Goal: Task Accomplishment & Management: Manage account settings

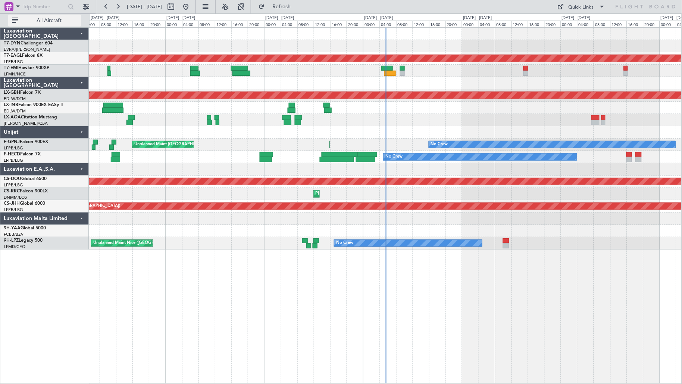
click at [51, 21] on span "All Aircraft" at bounding box center [48, 20] width 59 height 5
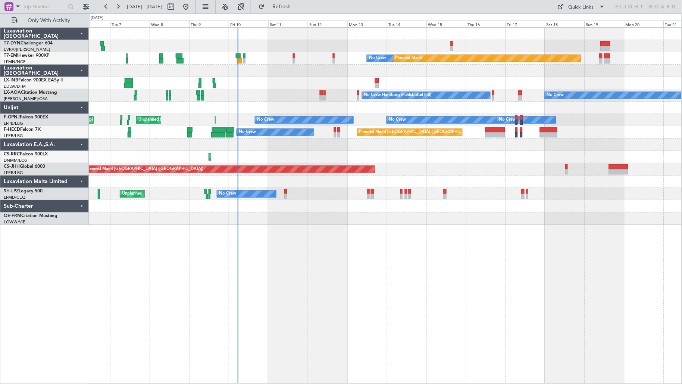
click at [318, 108] on div "No Crew Planned Maint Planned Maint [GEOGRAPHIC_DATA] No Crew Hamburg (Fuhlsbut…" at bounding box center [385, 126] width 593 height 197
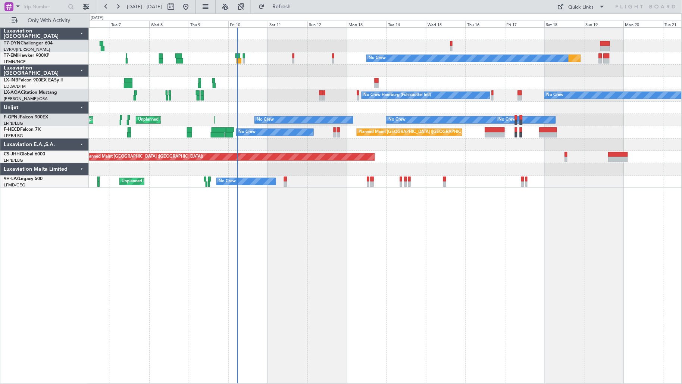
click at [318, 108] on div at bounding box center [385, 107] width 593 height 12
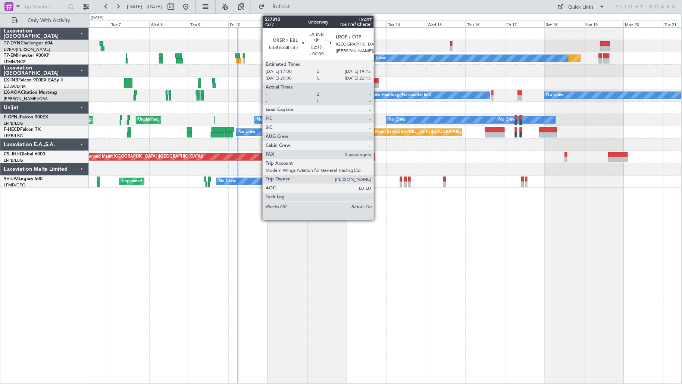
click at [378, 83] on div at bounding box center [377, 85] width 4 height 5
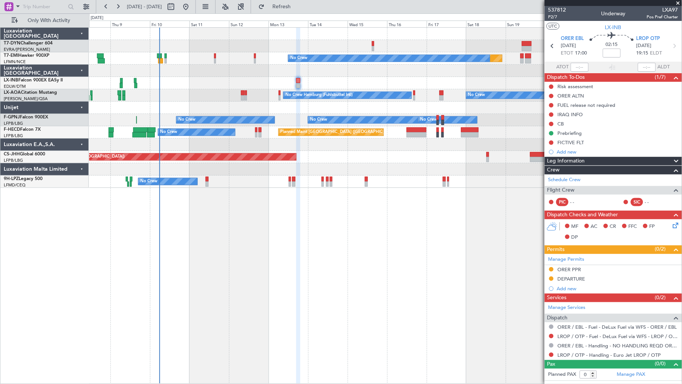
click at [246, 228] on div "Planned Maint No Crew No Crew Hamburg (Fuhlsbuttel Intl) No Crew Planned Maint …" at bounding box center [385, 205] width 593 height 356
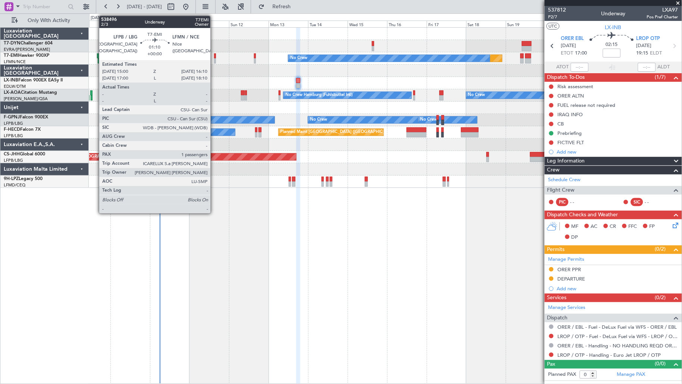
click at [214, 61] on div at bounding box center [215, 60] width 2 height 5
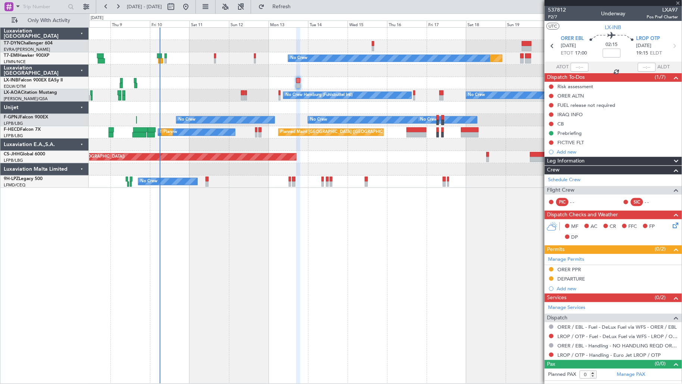
type input "1"
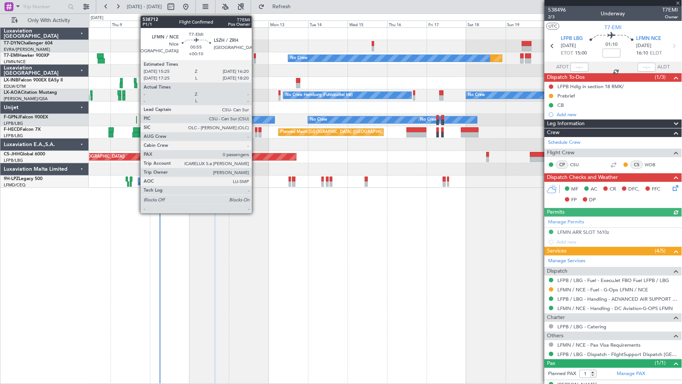
click at [256, 61] on div at bounding box center [255, 60] width 2 height 5
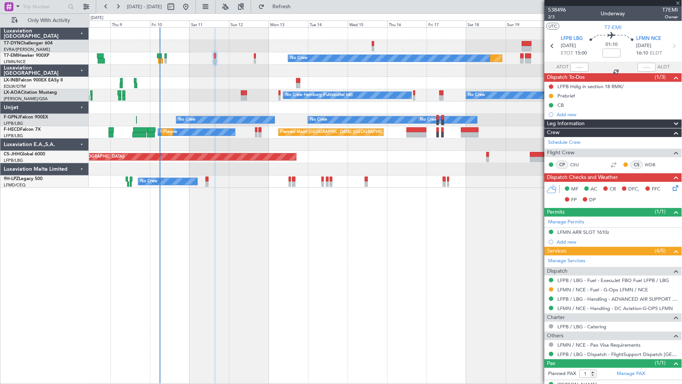
type input "+00:10"
type input "0"
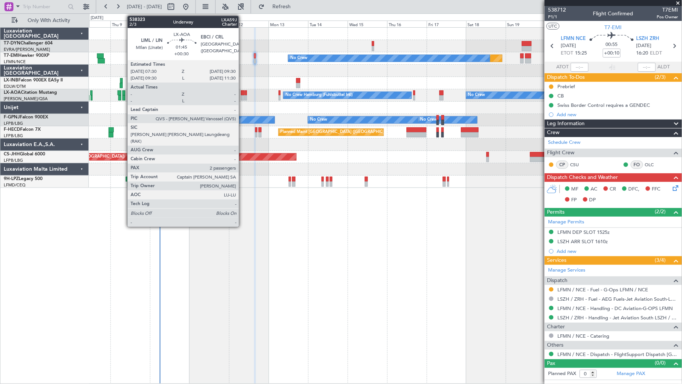
click at [243, 98] on div at bounding box center [242, 97] width 3 height 5
type input "+00:30"
type input "2"
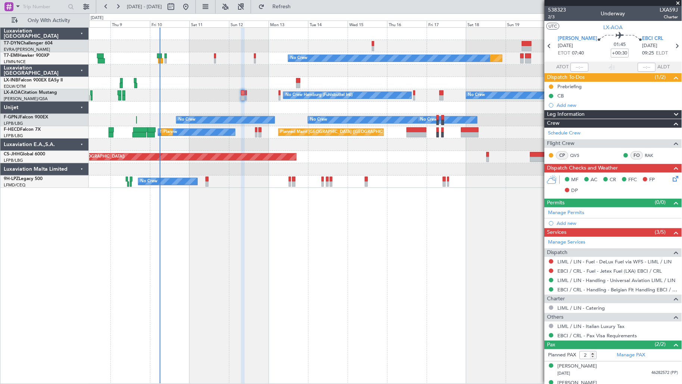
scroll to position [10, 0]
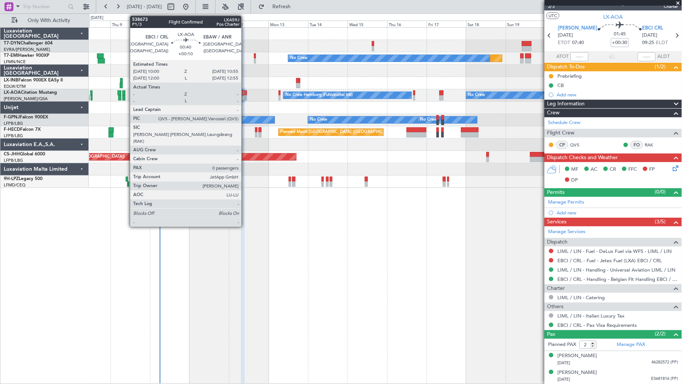
click at [245, 95] on div at bounding box center [246, 97] width 2 height 5
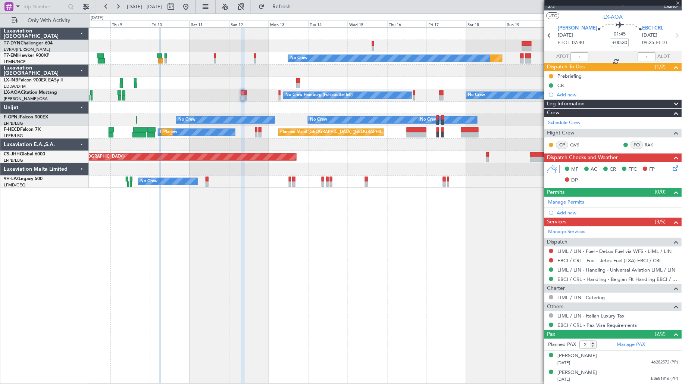
type input "+00:10"
type input "0"
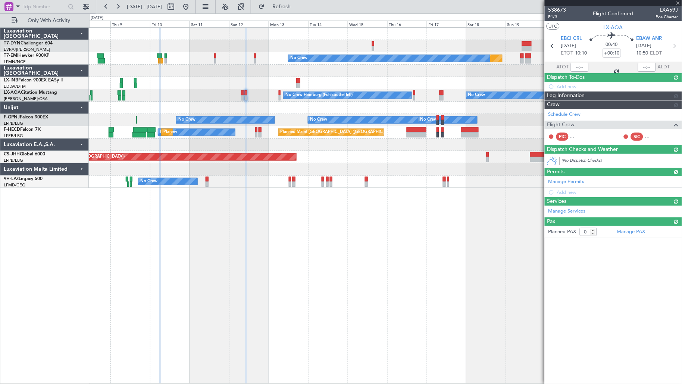
scroll to position [0, 0]
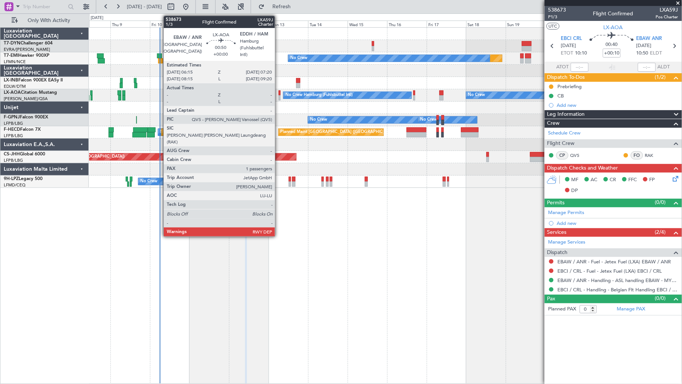
click at [279, 94] on div at bounding box center [280, 92] width 2 height 5
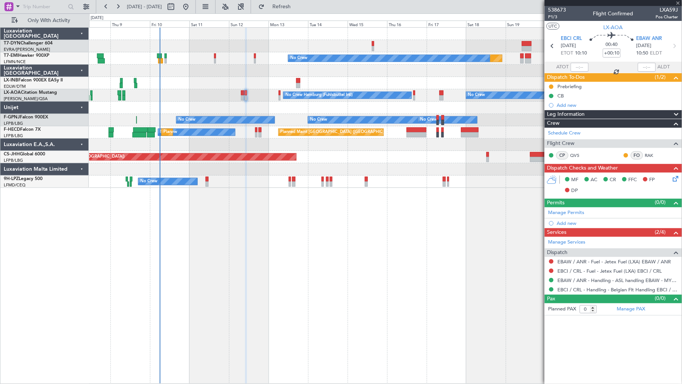
type input "1"
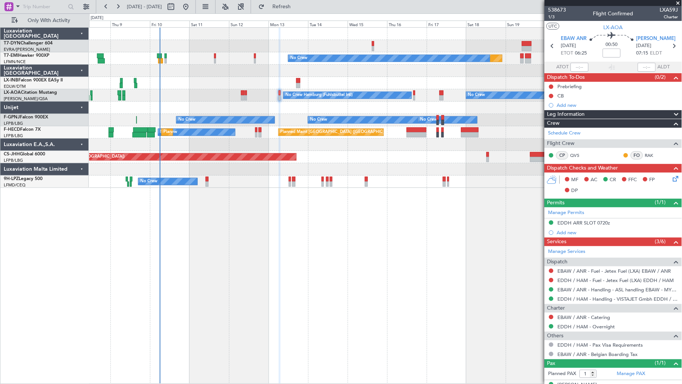
scroll to position [13, 0]
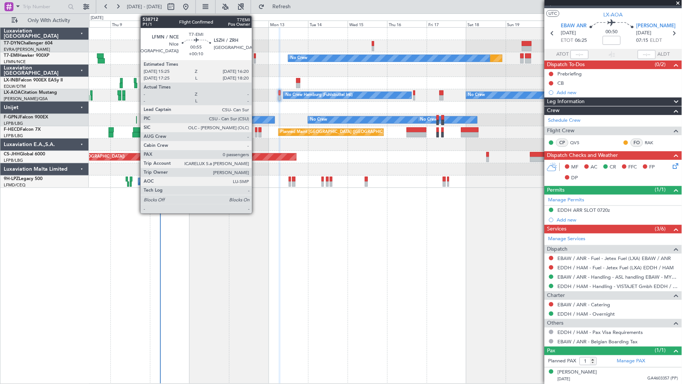
click at [256, 60] on div at bounding box center [255, 60] width 2 height 5
type input "+00:10"
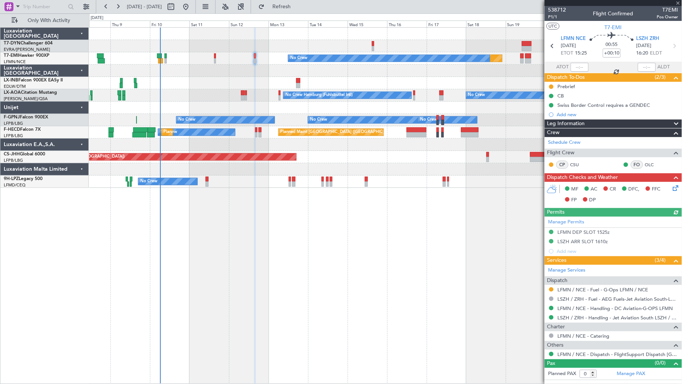
click at [240, 95] on div "No Crew Hamburg (Fuhlsbuttel Intl) No Crew" at bounding box center [385, 95] width 593 height 12
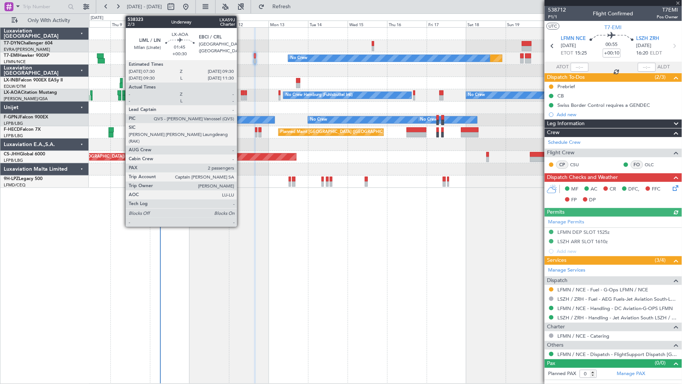
click at [241, 95] on div at bounding box center [242, 97] width 3 height 5
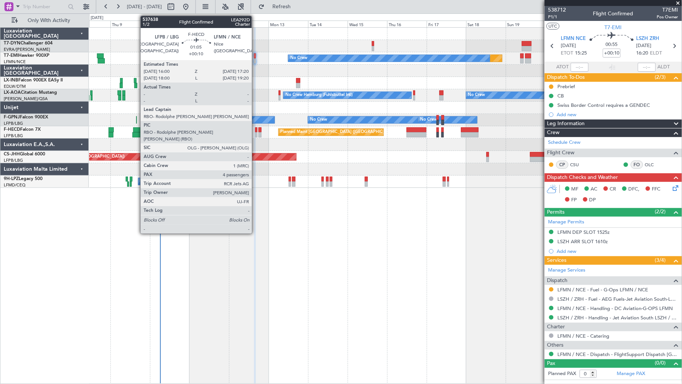
click at [256, 134] on div at bounding box center [256, 134] width 2 height 5
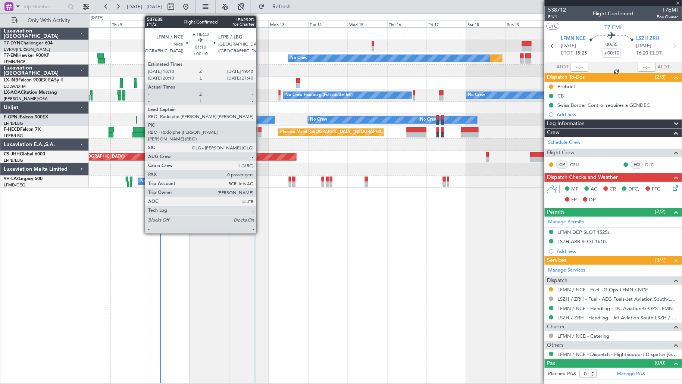
type input "4"
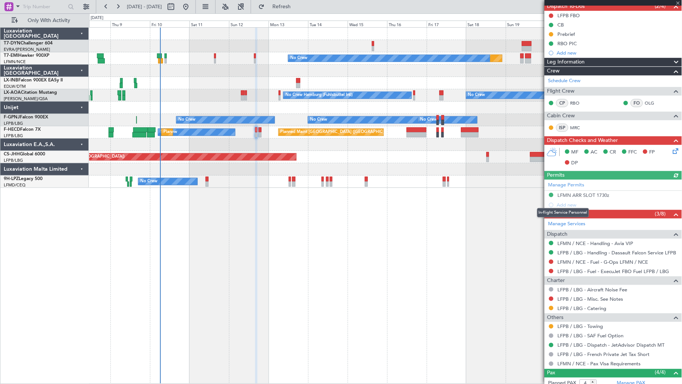
scroll to position [143, 0]
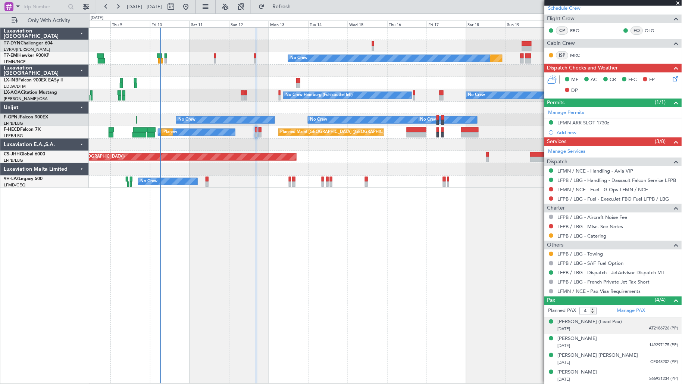
click at [614, 325] on div "[PERSON_NAME] (Lead Pax) [DATE] AT2186726 (PP)" at bounding box center [618, 325] width 121 height 15
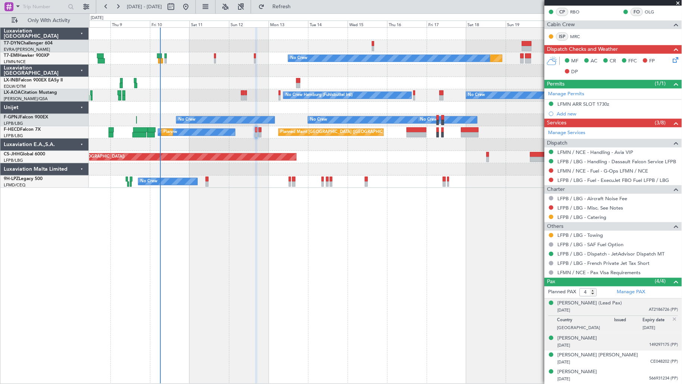
click at [614, 341] on div "[PERSON_NAME] [DATE] 149297175 (PP)" at bounding box center [618, 342] width 121 height 15
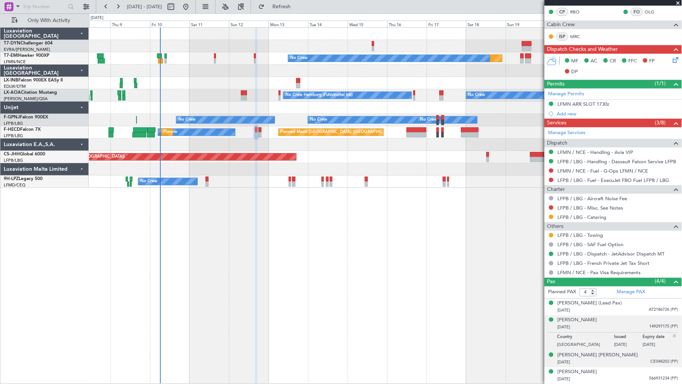
click at [614, 345] on div "[PERSON_NAME] [PERSON_NAME] [DATE] CE048202 (PP)" at bounding box center [618, 358] width 121 height 15
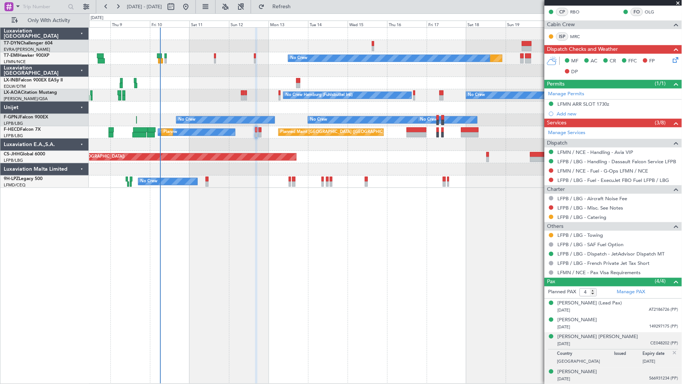
click at [614, 345] on span "566931234 (PP)" at bounding box center [664, 378] width 29 height 6
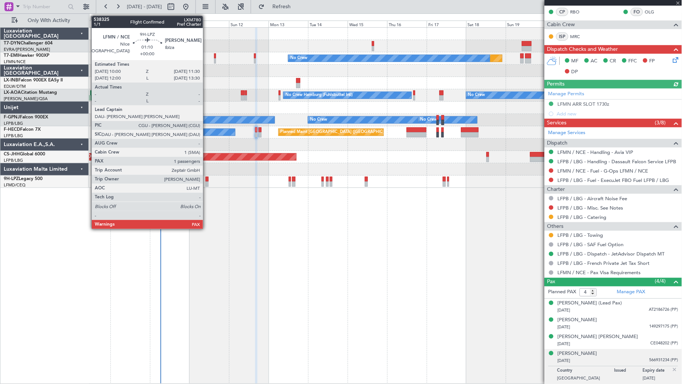
click at [207, 181] on div at bounding box center [207, 178] width 3 height 5
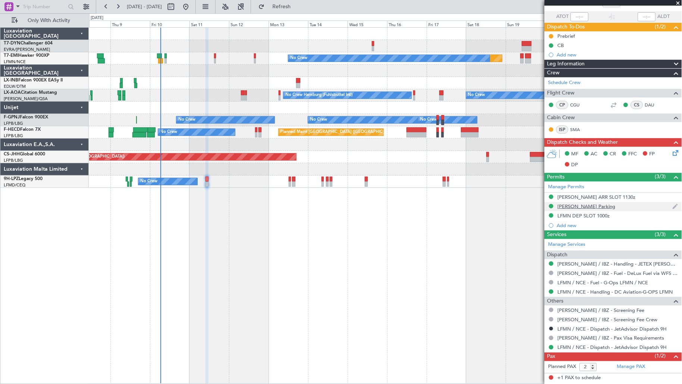
scroll to position [66, 0]
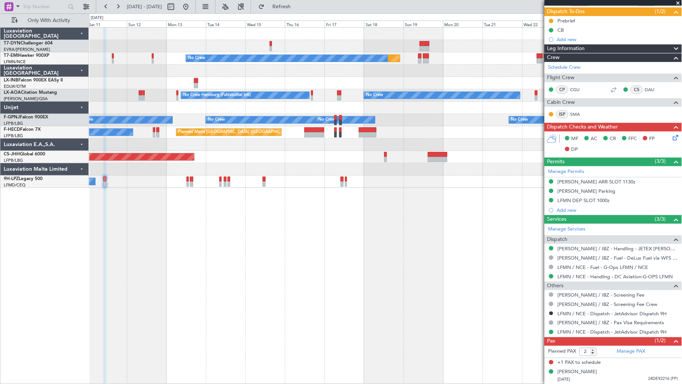
click at [303, 106] on div at bounding box center [385, 107] width 593 height 12
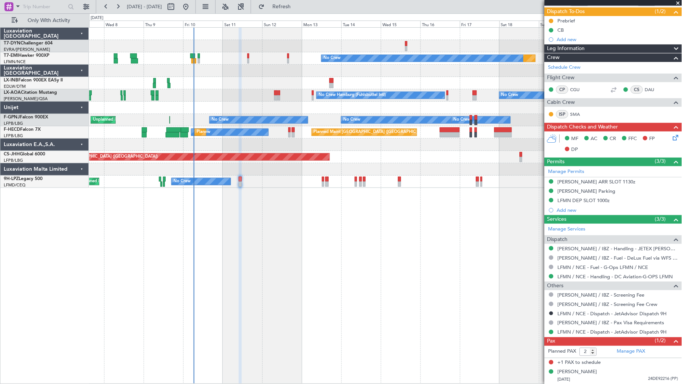
click at [369, 107] on div at bounding box center [385, 107] width 593 height 12
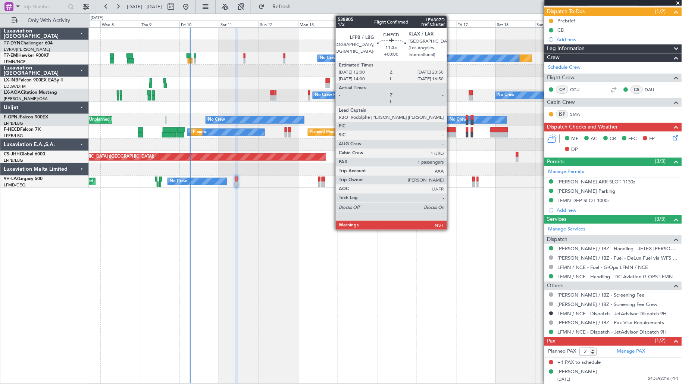
click at [451, 133] on div at bounding box center [446, 134] width 20 height 5
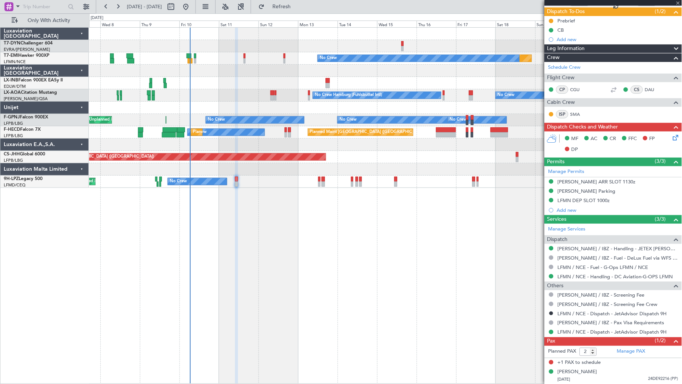
type input "1"
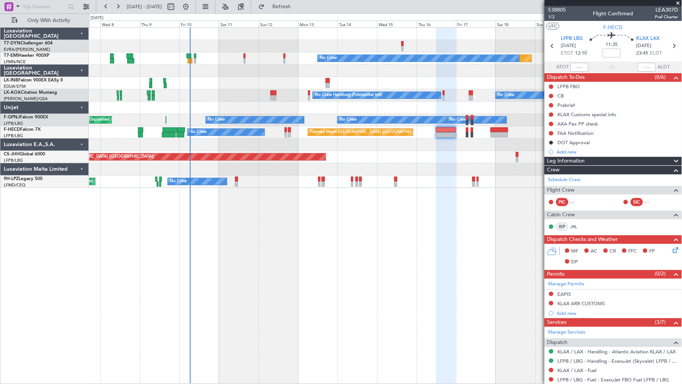
scroll to position [93, 0]
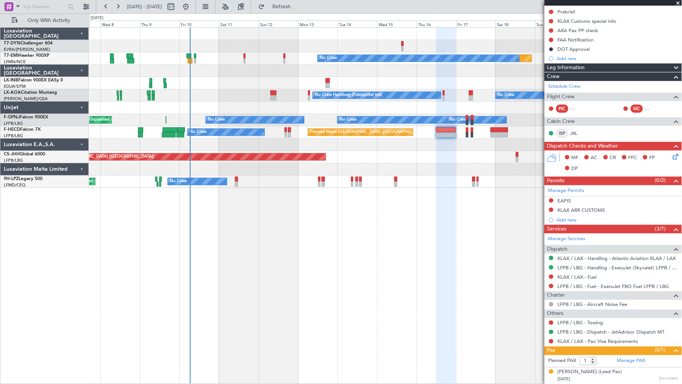
click at [614, 345] on div "[DATE] Document" at bounding box center [618, 378] width 121 height 7
click at [614, 345] on div "[PERSON_NAME] (Lead Pax) [DATE] Document" at bounding box center [618, 375] width 121 height 15
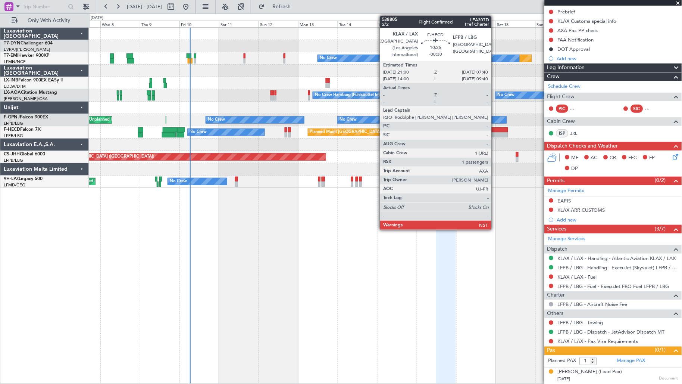
click at [495, 131] on div at bounding box center [500, 129] width 18 height 5
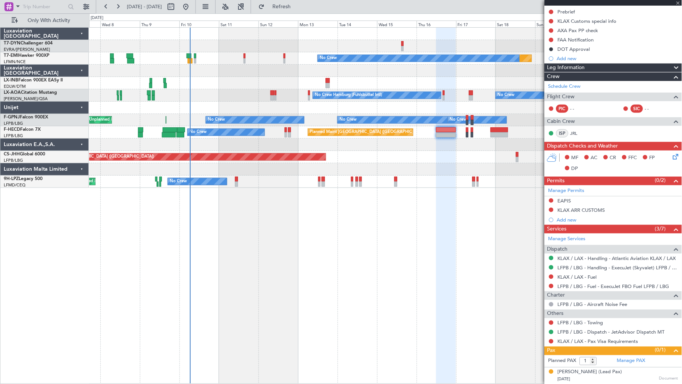
type input "-00:30"
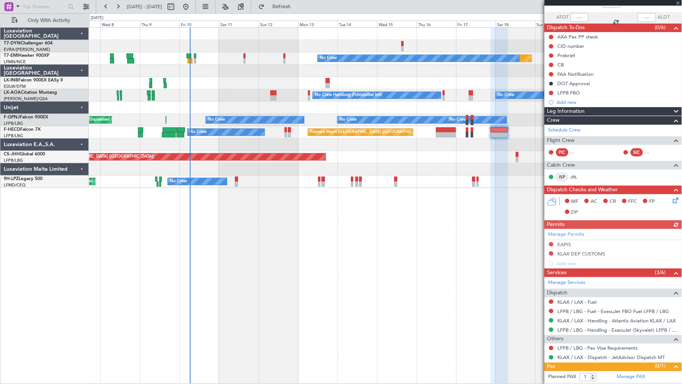
scroll to position [65, 0]
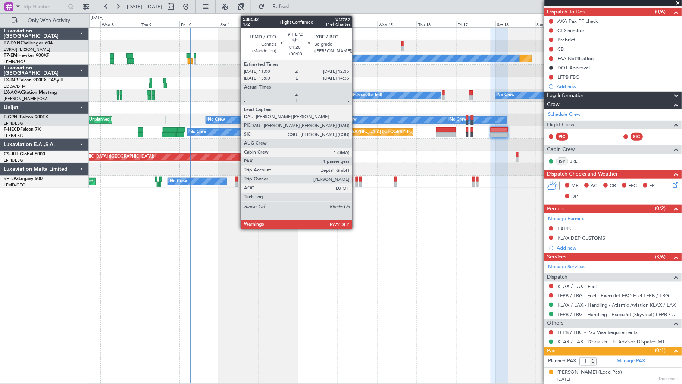
click at [356, 182] on div at bounding box center [357, 183] width 3 height 5
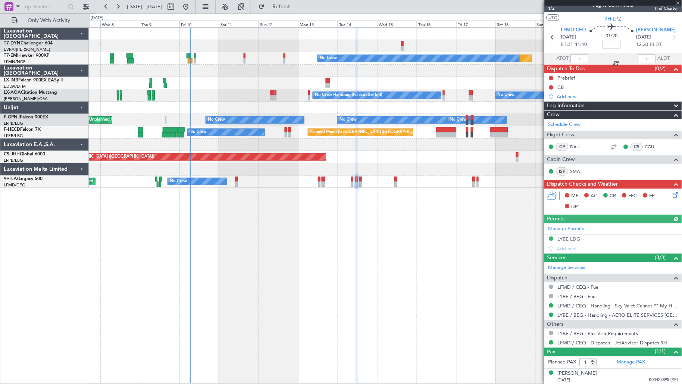
scroll to position [9, 0]
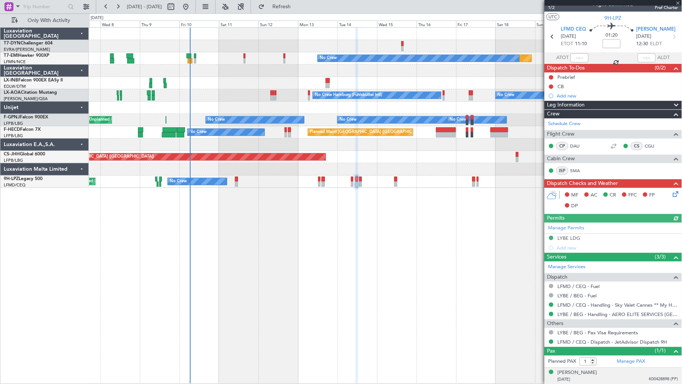
click at [610, 345] on div "[DATE] K00428898 (PP)" at bounding box center [618, 379] width 121 height 7
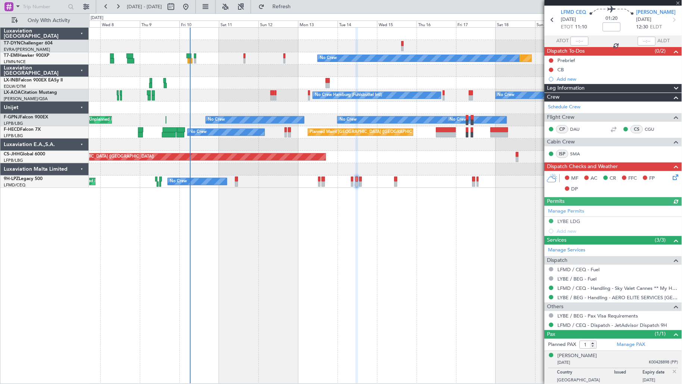
scroll to position [28, 0]
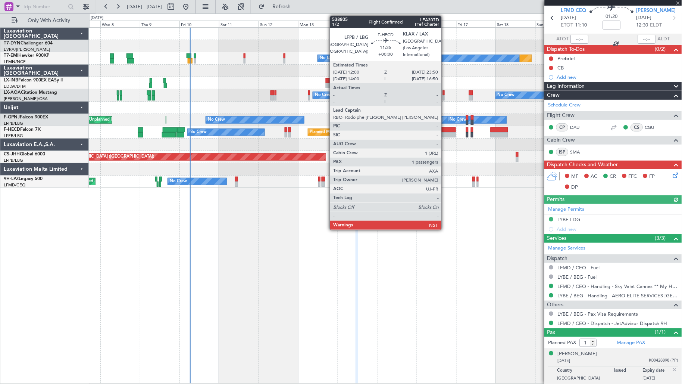
click at [445, 131] on div at bounding box center [446, 129] width 20 height 5
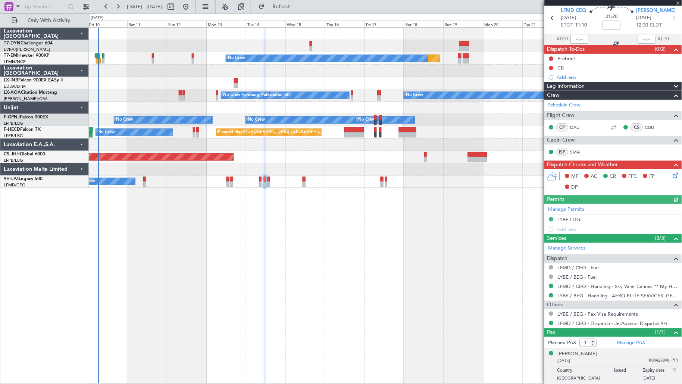
click at [350, 222] on div "Planned Maint No Crew No Crew No Crew Hamburg (Fuhlsbuttel Intl) Planned Maint …" at bounding box center [385, 205] width 593 height 356
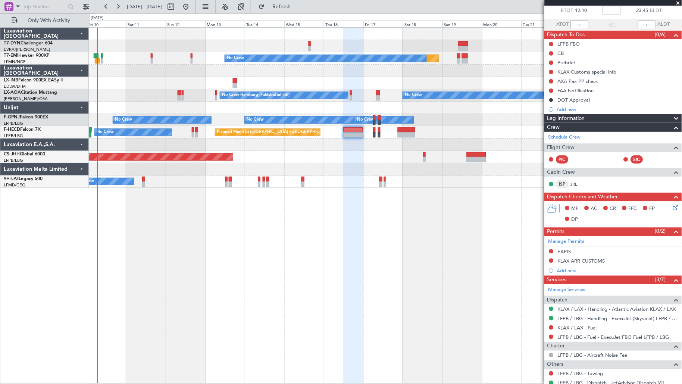
scroll to position [0, 0]
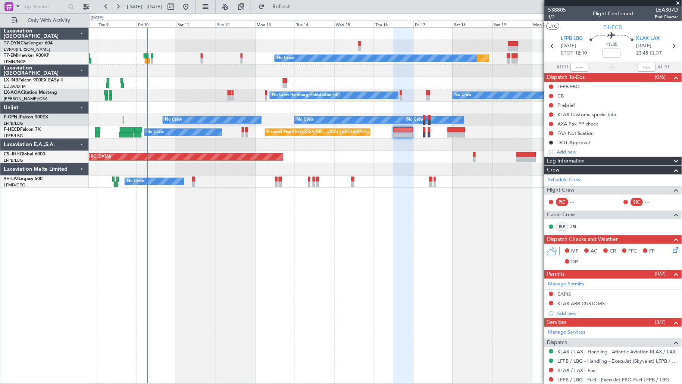
click at [282, 208] on div "Planned Maint No Crew No Crew No Crew Hamburg (Fuhlsbuttel Intl) Planned Maint …" at bounding box center [385, 205] width 593 height 356
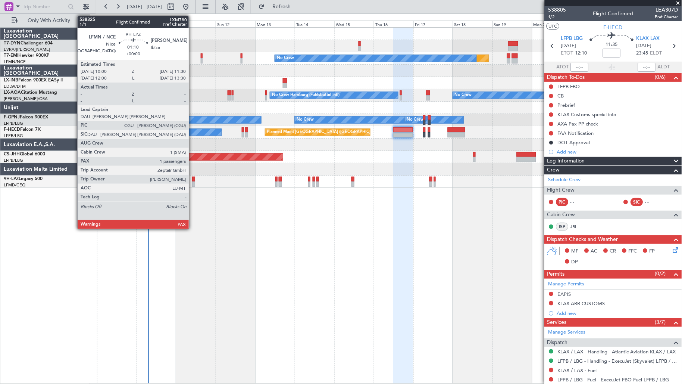
click at [193, 178] on div at bounding box center [193, 178] width 3 height 5
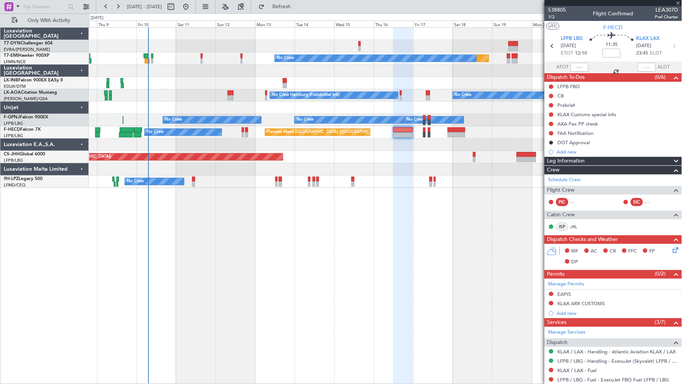
type input "2"
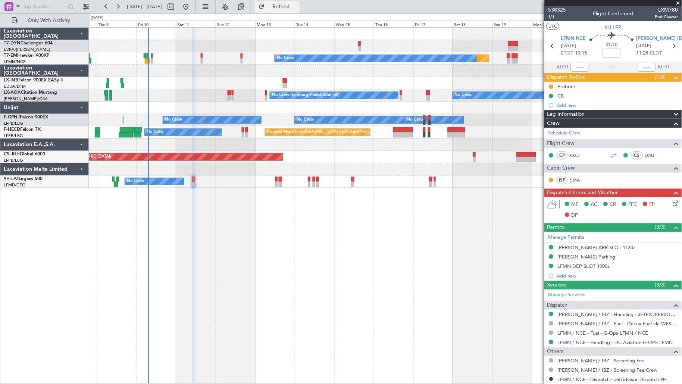
click at [300, 10] on button "Refresh" at bounding box center [277, 7] width 45 height 12
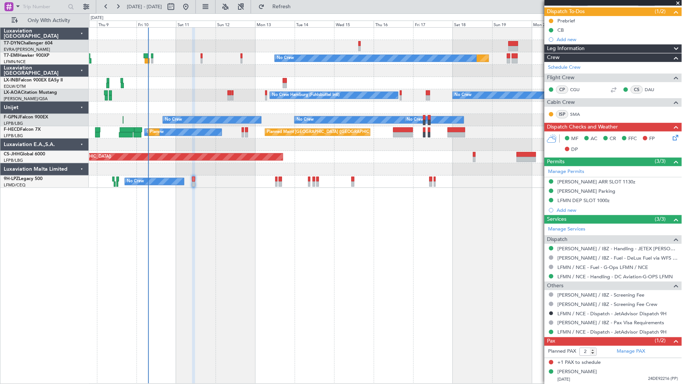
click at [255, 1] on button "Refresh" at bounding box center [277, 7] width 45 height 12
click at [499, 205] on div "Planned Maint No Crew No Crew No Crew Hamburg (Fuhlsbuttel Intl) Planned Maint …" at bounding box center [385, 205] width 593 height 356
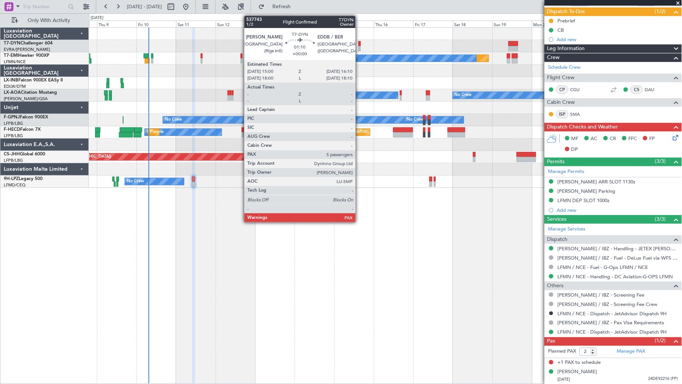
click at [359, 46] on div at bounding box center [360, 48] width 2 height 5
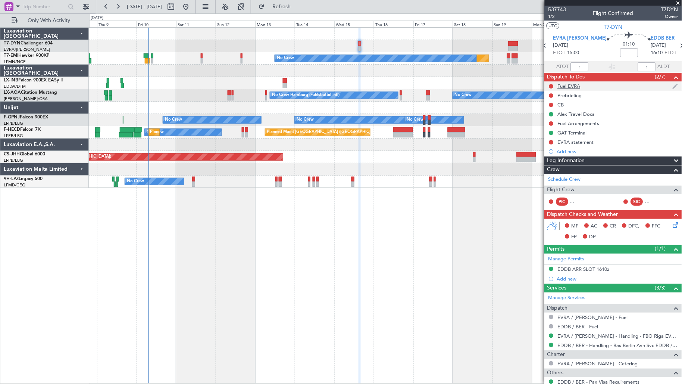
scroll to position [0, 0]
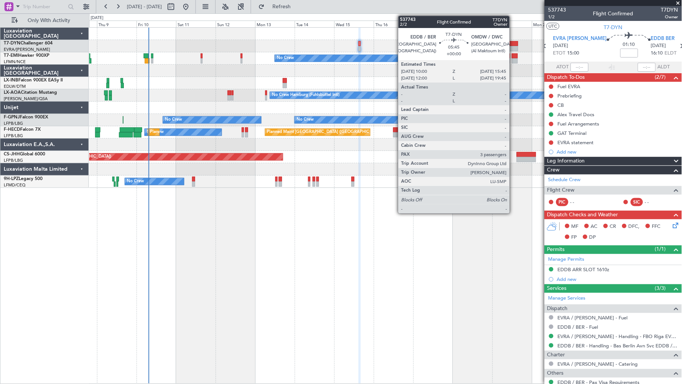
click at [513, 46] on div at bounding box center [514, 48] width 10 height 5
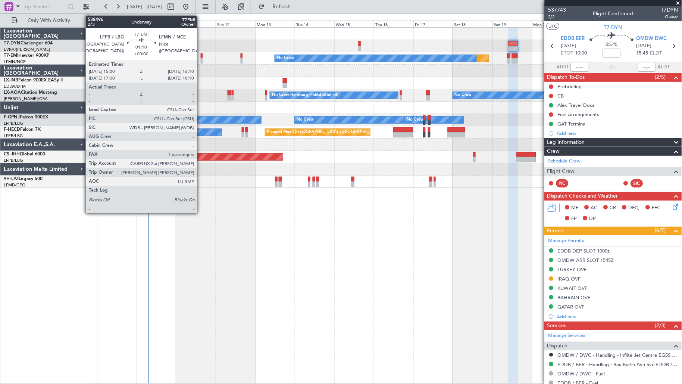
click at [201, 56] on div at bounding box center [202, 55] width 2 height 5
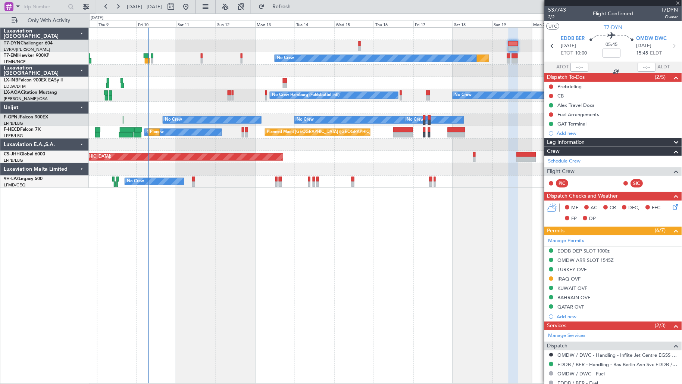
type input "1"
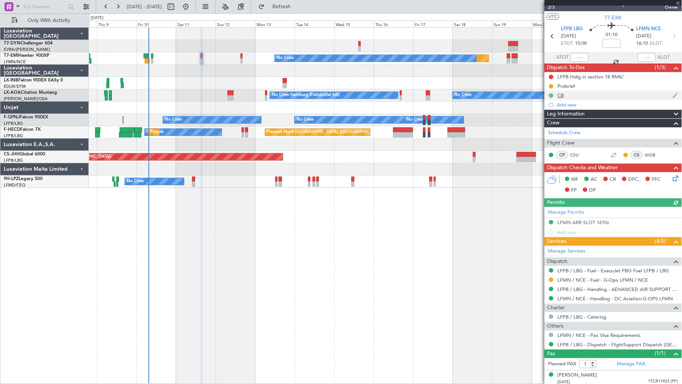
scroll to position [13, 0]
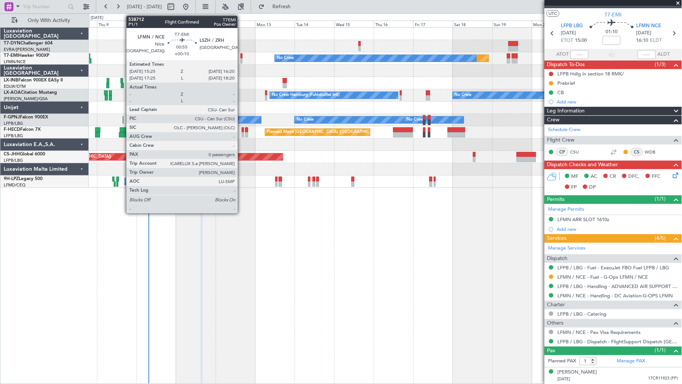
click at [241, 62] on div at bounding box center [242, 60] width 2 height 5
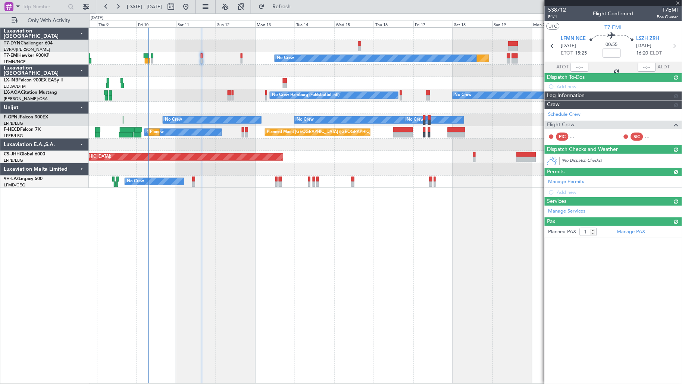
type input "+00:10"
type input "0"
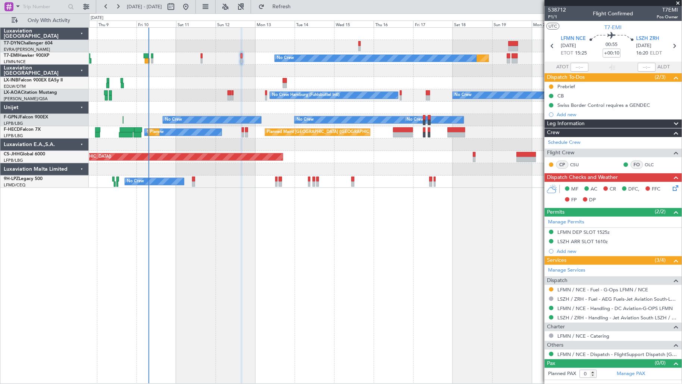
click at [282, 83] on div at bounding box center [385, 83] width 593 height 12
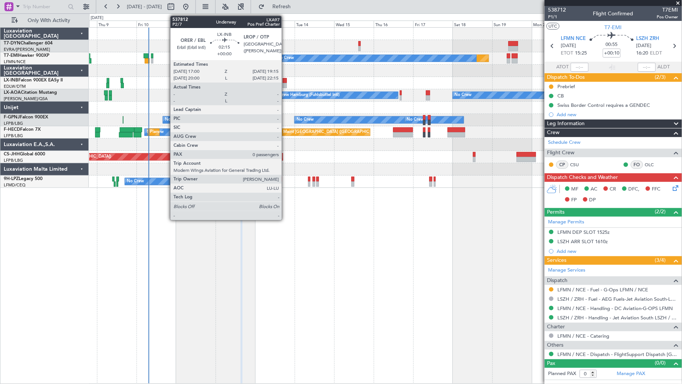
click at [285, 83] on div at bounding box center [285, 85] width 4 height 5
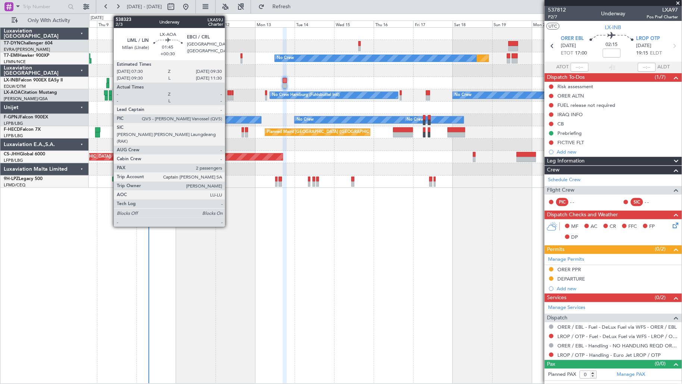
click at [229, 98] on div at bounding box center [229, 97] width 3 height 5
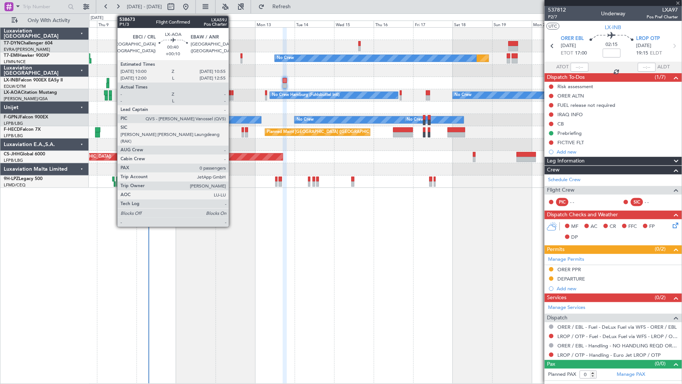
type input "+00:30"
type input "2"
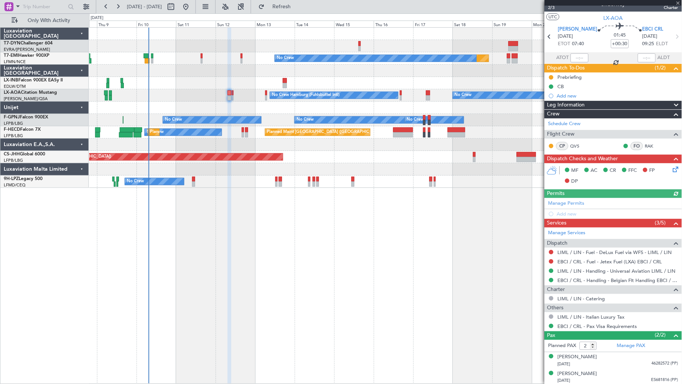
scroll to position [10, 0]
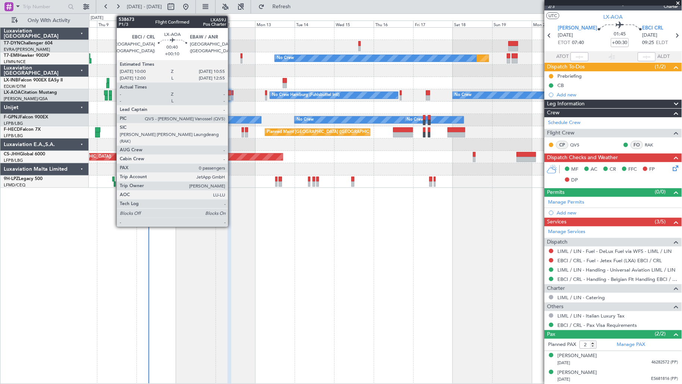
click at [232, 93] on div at bounding box center [233, 92] width 2 height 5
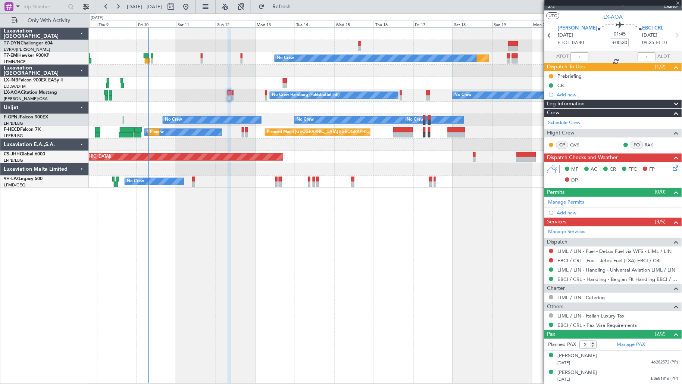
type input "+00:10"
type input "0"
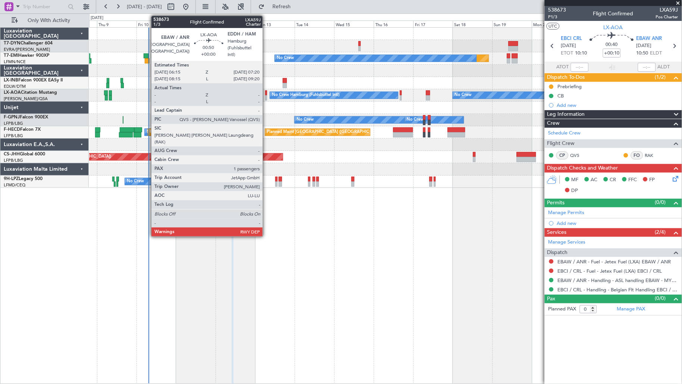
click at [266, 96] on div at bounding box center [266, 97] width 2 height 5
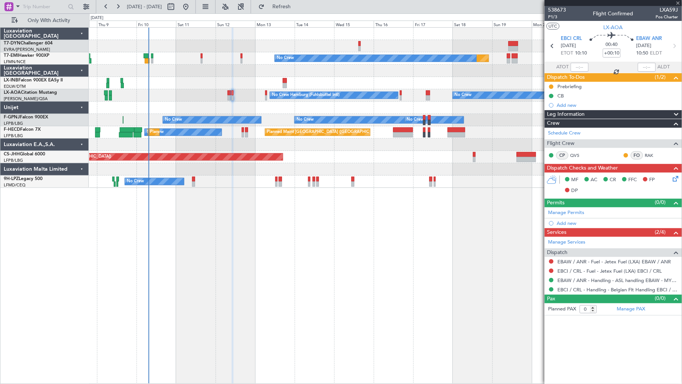
type input "1"
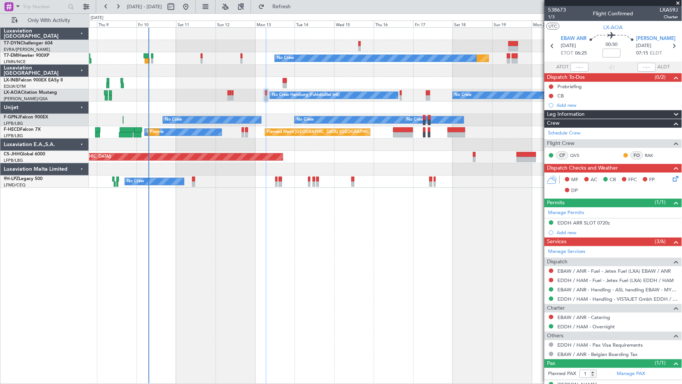
scroll to position [13, 0]
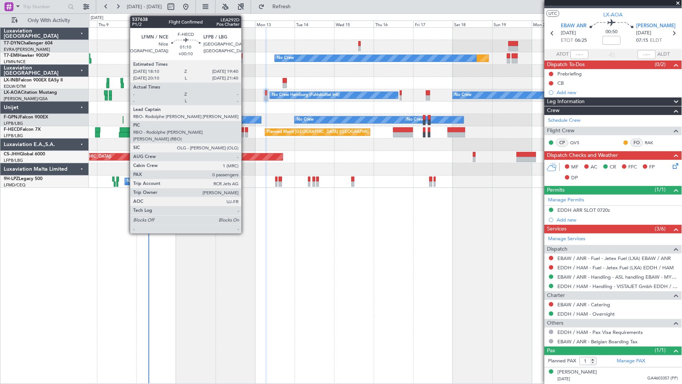
click at [245, 133] on div at bounding box center [246, 134] width 3 height 5
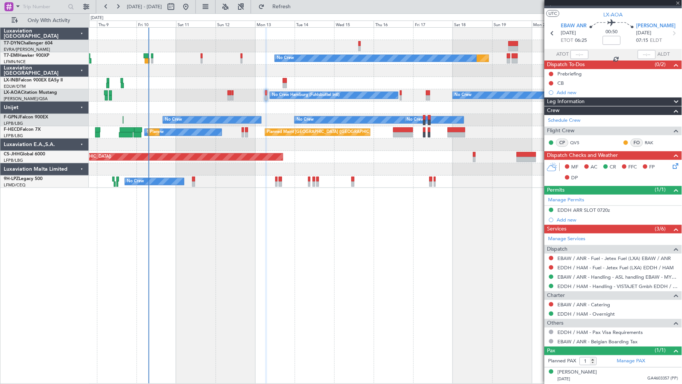
type input "+00:10"
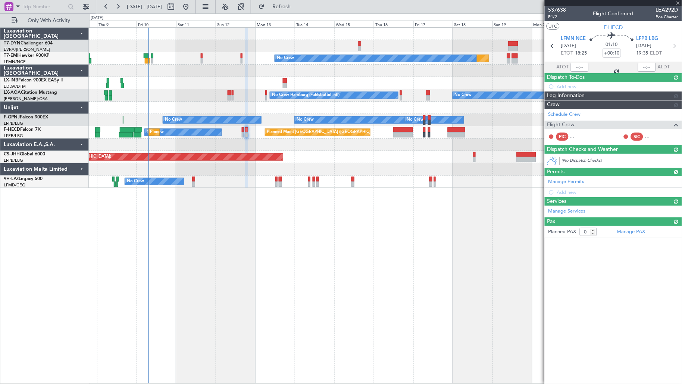
scroll to position [0, 0]
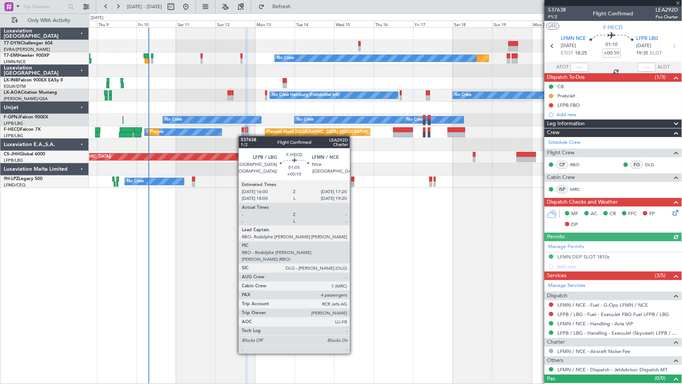
click at [243, 136] on div at bounding box center [243, 134] width 2 height 5
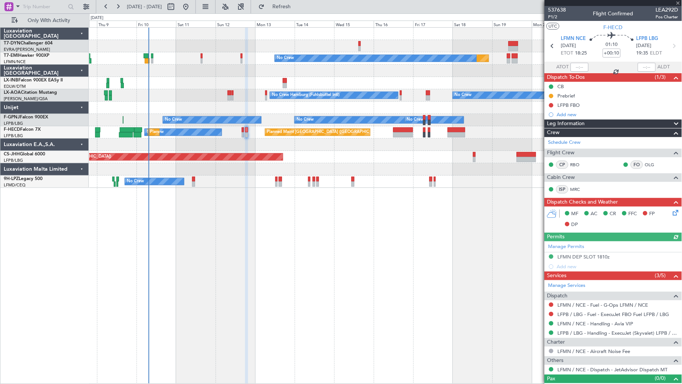
type input "4"
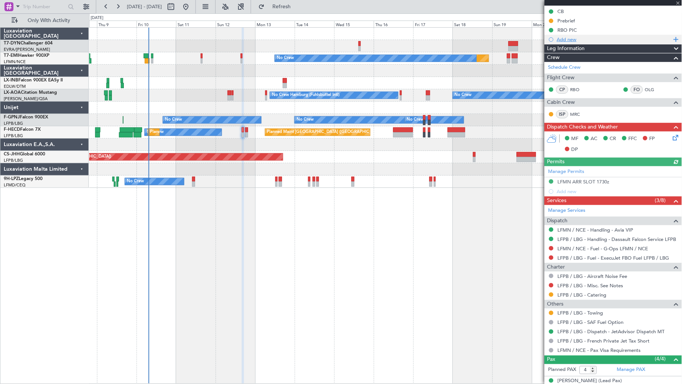
scroll to position [143, 0]
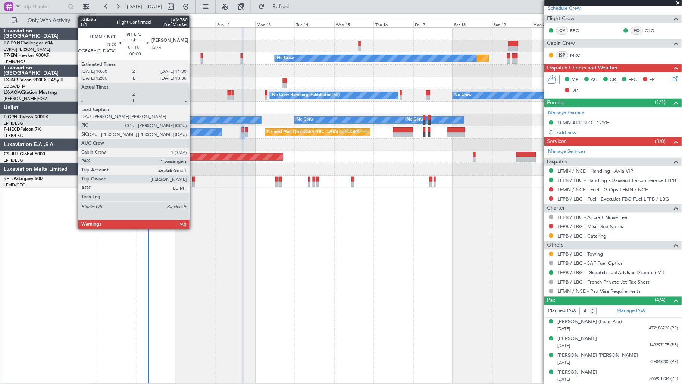
click at [193, 181] on div at bounding box center [193, 178] width 3 height 5
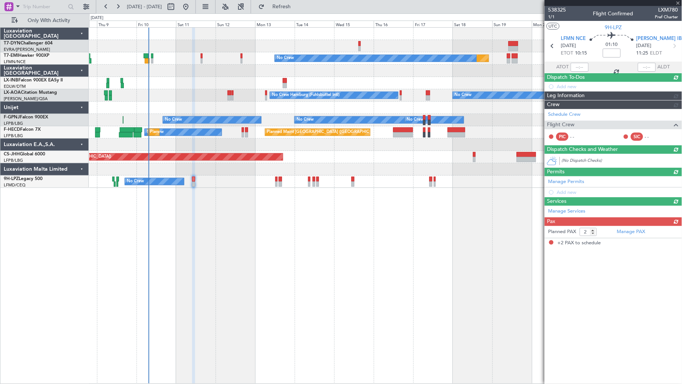
scroll to position [0, 0]
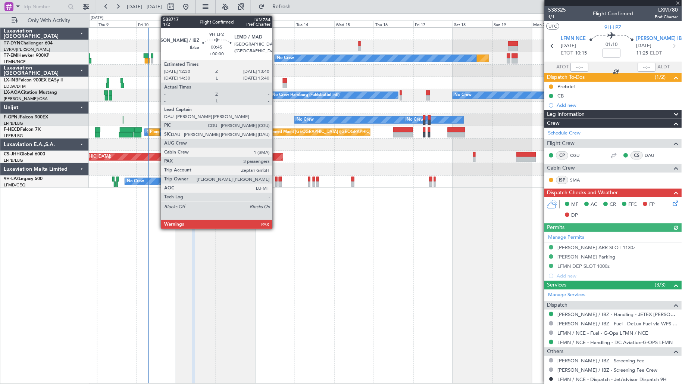
click at [276, 186] on div at bounding box center [276, 183] width 2 height 5
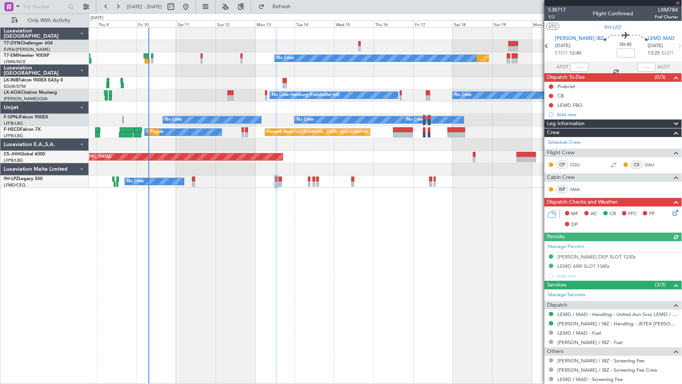
scroll to position [58, 0]
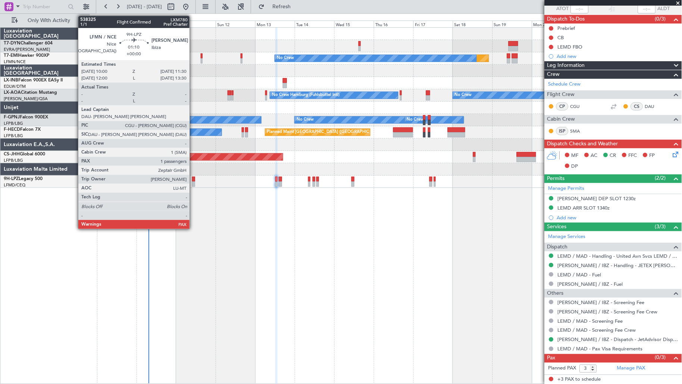
click at [193, 181] on div at bounding box center [193, 178] width 3 height 5
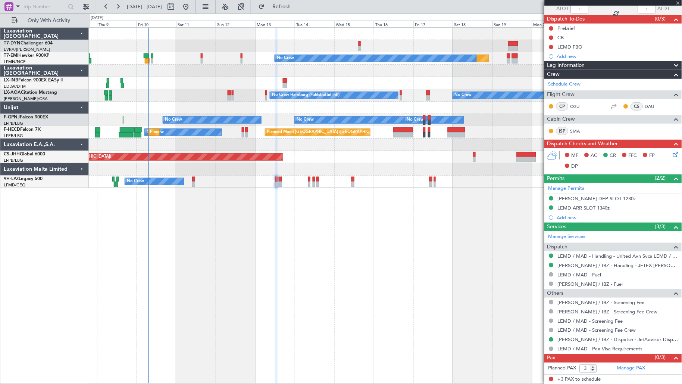
type input "2"
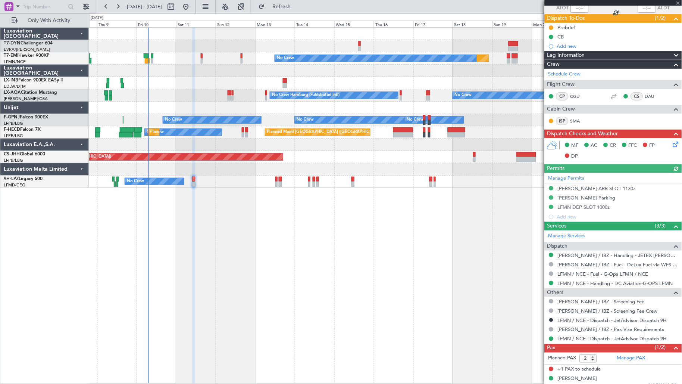
scroll to position [66, 0]
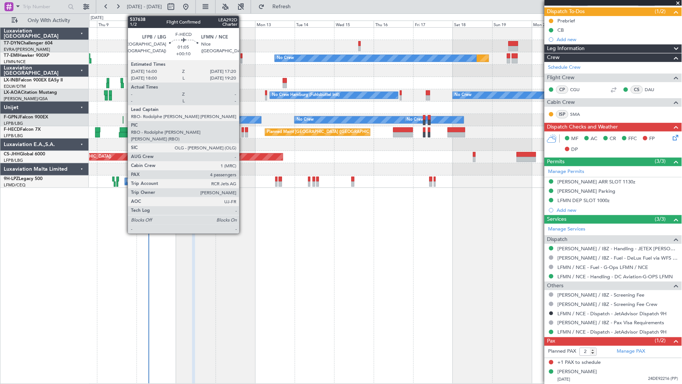
click at [243, 133] on div at bounding box center [243, 134] width 2 height 5
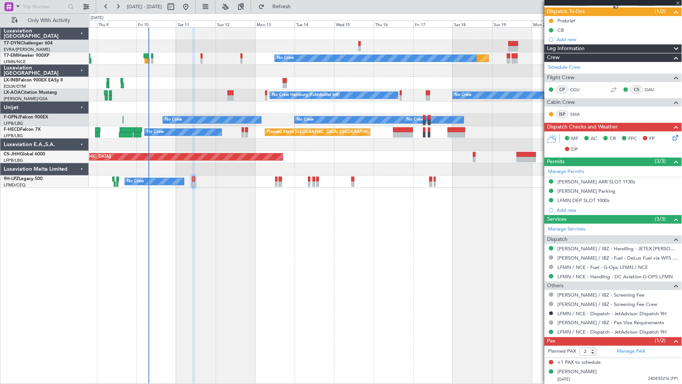
type input "+00:10"
type input "4"
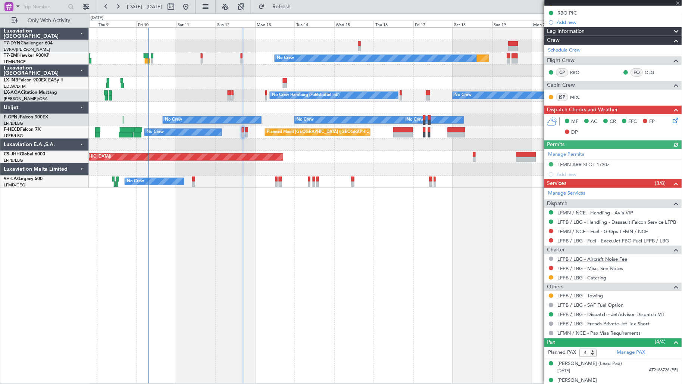
scroll to position [143, 0]
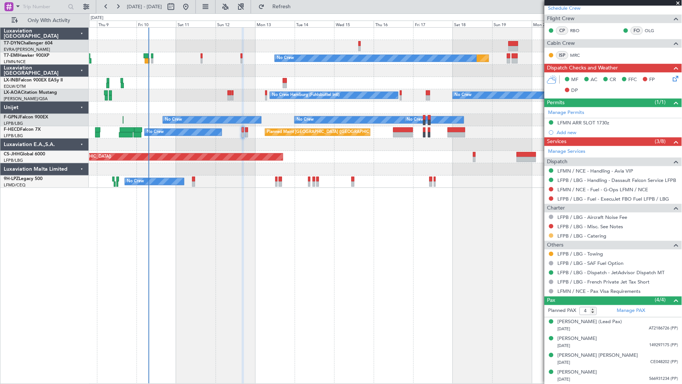
click at [552, 236] on button at bounding box center [551, 235] width 4 height 4
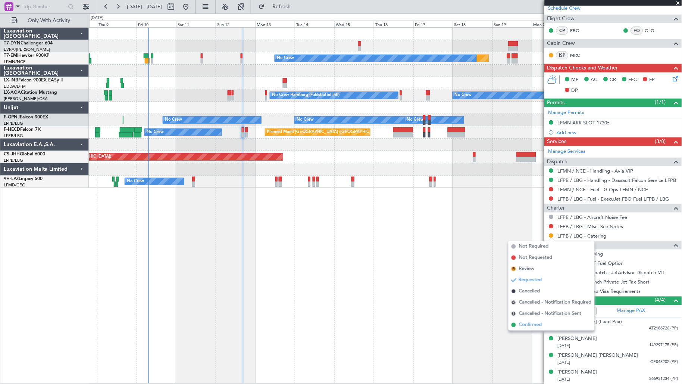
click at [532, 326] on span "Confirmed" at bounding box center [530, 324] width 23 height 7
